Goal: Information Seeking & Learning: Understand process/instructions

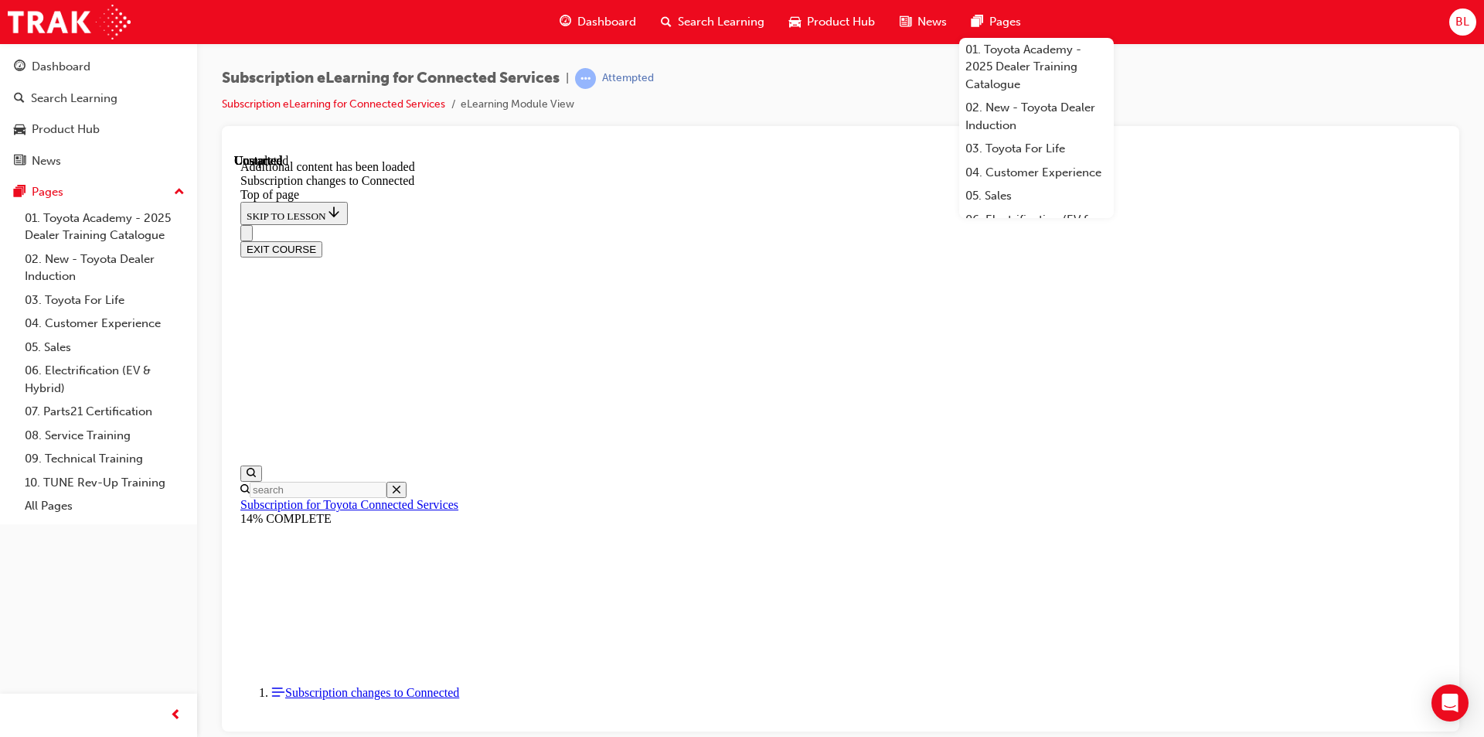
scroll to position [2289, 0]
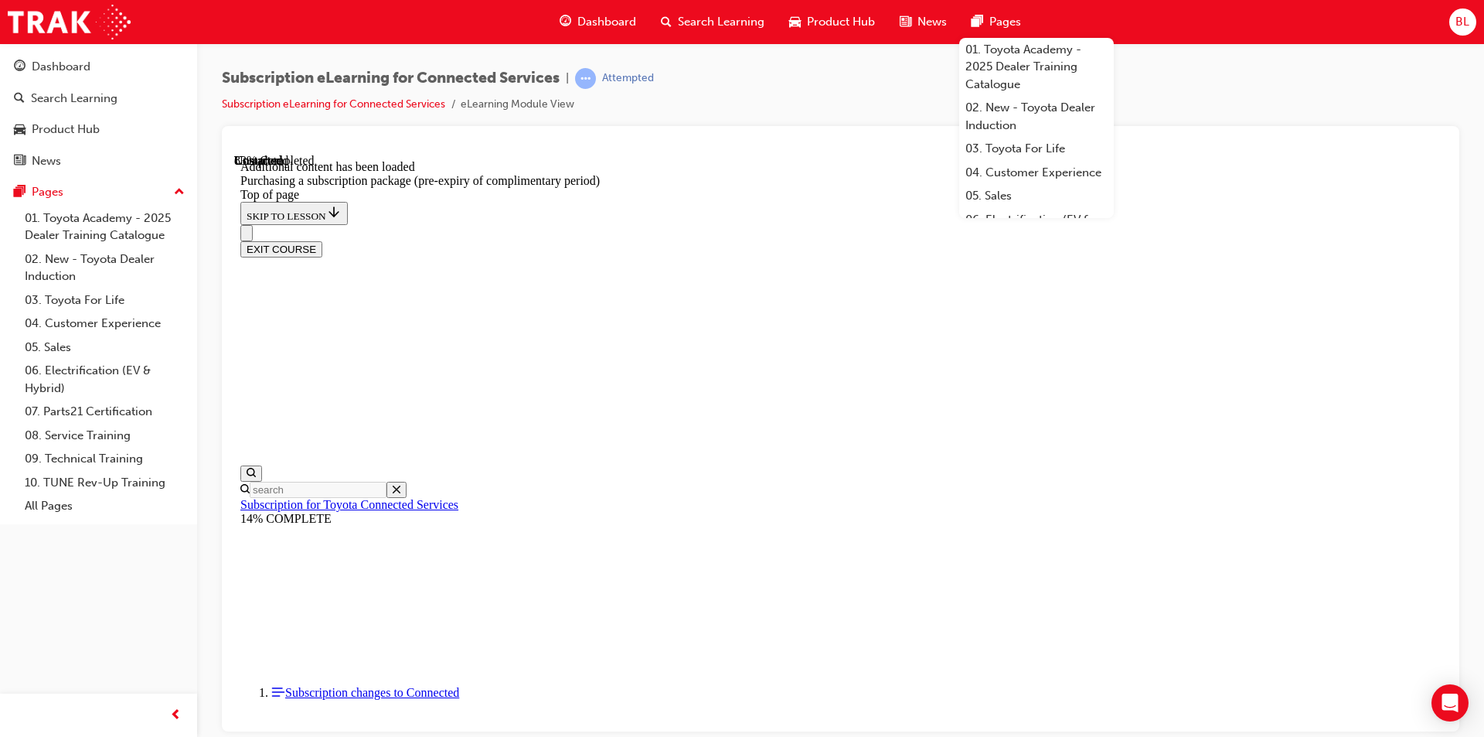
drag, startPoint x: 1254, startPoint y: 192, endPoint x: 1252, endPoint y: 225, distance: 32.6
